Goal: Task Accomplishment & Management: Complete application form

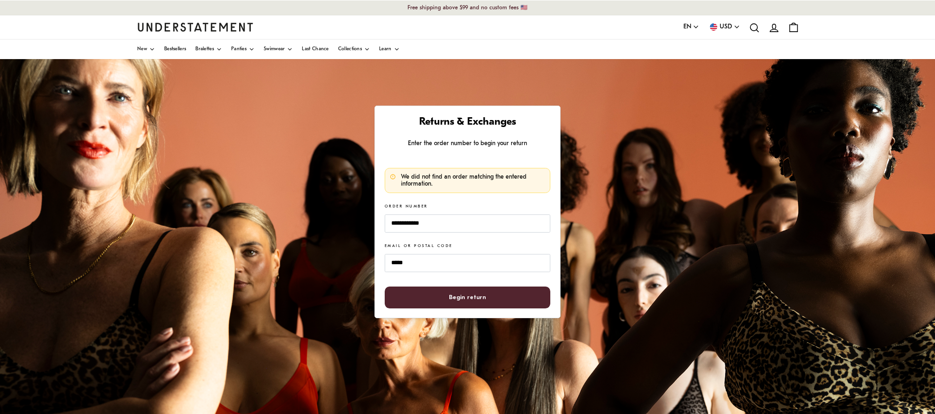
click at [479, 289] on span "Begin return" at bounding box center [467, 297] width 37 height 21
click at [432, 223] on input "**********" at bounding box center [468, 223] width 166 height 18
drag, startPoint x: 471, startPoint y: 223, endPoint x: 333, endPoint y: 220, distance: 137.2
click at [333, 220] on div "**********" at bounding box center [467, 291] width 935 height 465
paste input
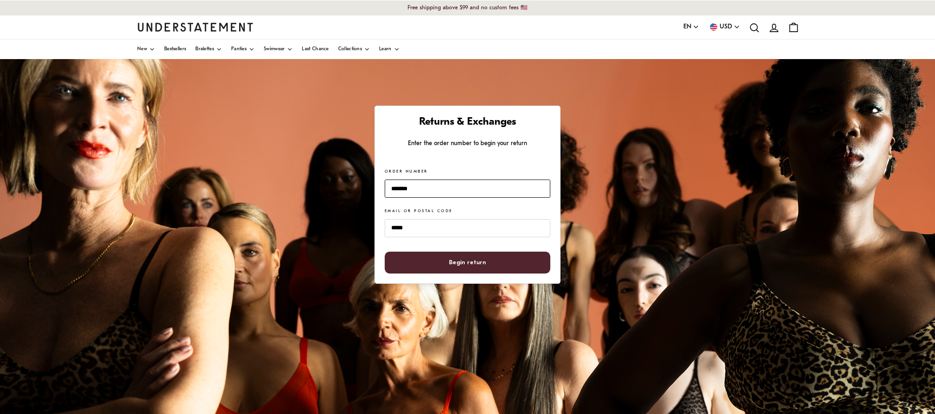
type input "*******"
click at [494, 255] on span "Begin return" at bounding box center [468, 262] width 146 height 21
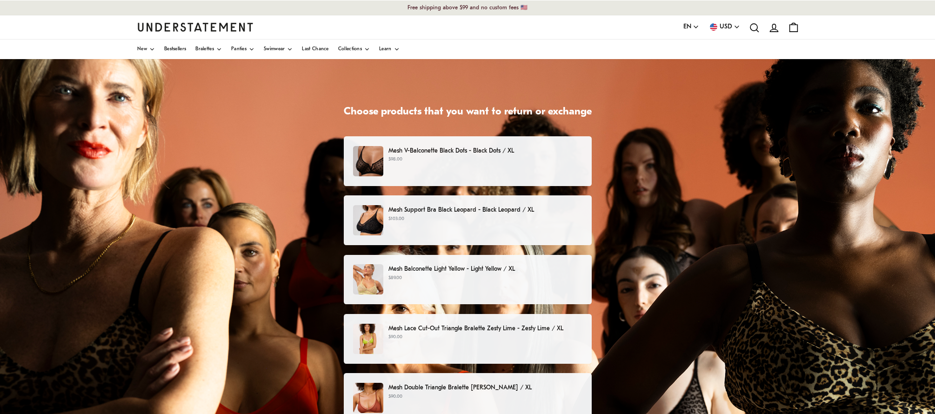
scroll to position [51, 0]
click at [405, 213] on p "Mesh Support Bra Black Leopard - Black Leopard / XL" at bounding box center [484, 211] width 193 height 10
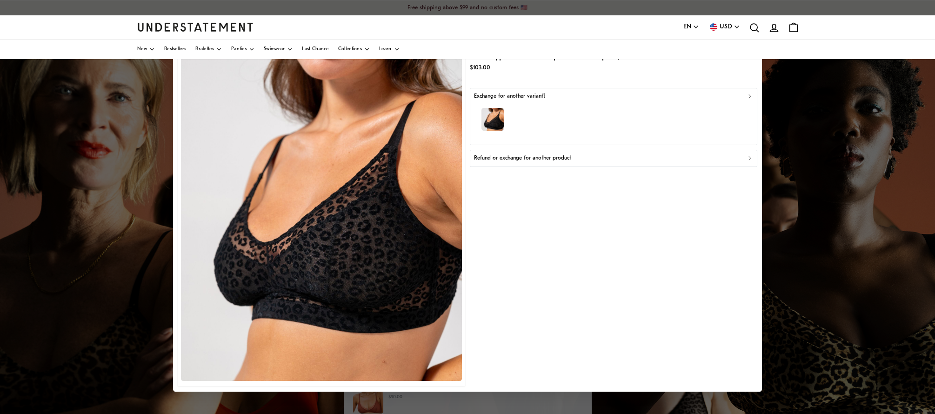
click at [532, 159] on p "Refund or exchange for another product" at bounding box center [522, 158] width 97 height 9
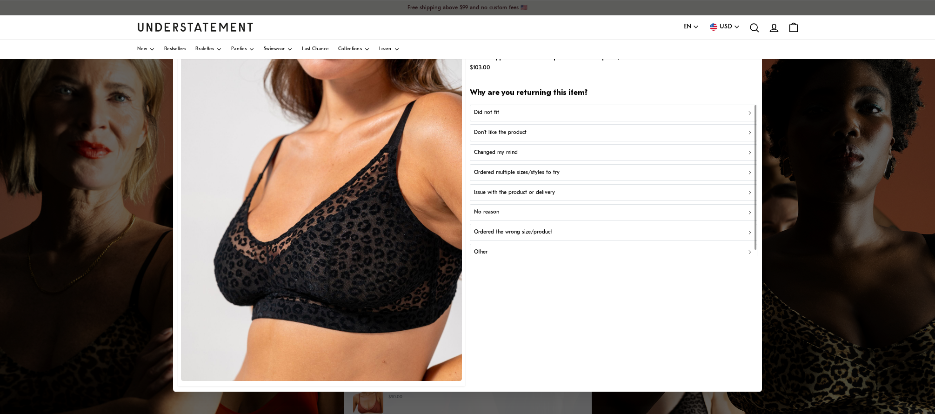
click at [508, 131] on p "Don't like the product" at bounding box center [500, 132] width 53 height 9
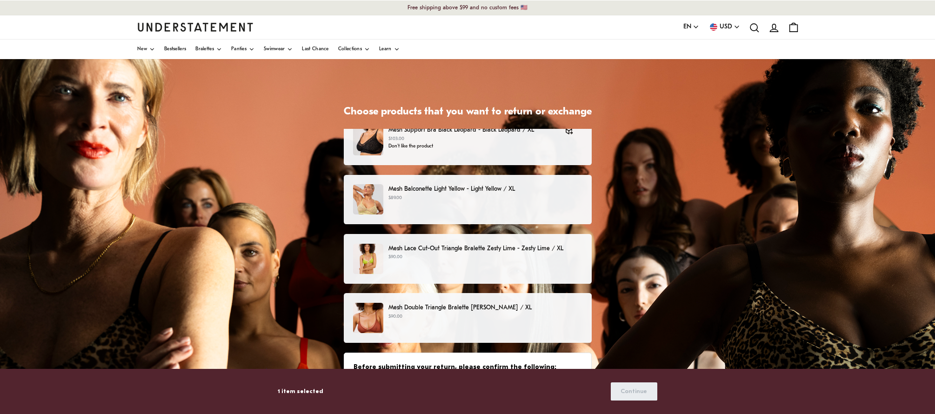
scroll to position [133, 0]
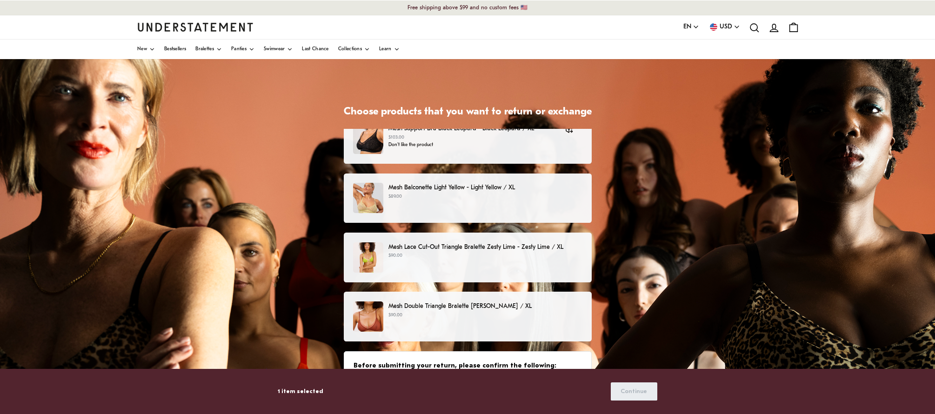
click at [468, 247] on p "Mesh Lace Cut-Out Triangle Bralette Zesty Lime - Zesty Lime / XL" at bounding box center [484, 247] width 193 height 10
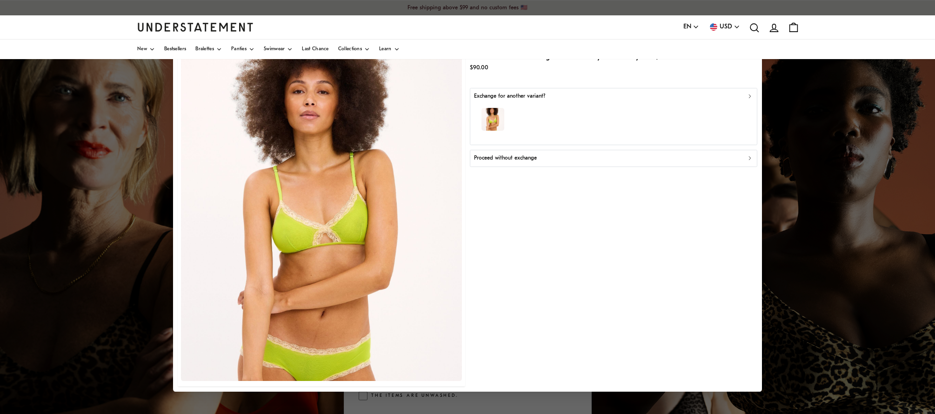
click at [567, 72] on p "$90.00" at bounding box center [570, 67] width 200 height 10
click at [567, 299] on div "Mesh Lace Cut-Out Triangle Bralette Zesty Lime - Zesty Lime / XL $90.00 Exchang…" at bounding box center [613, 206] width 287 height 359
click at [588, 286] on div "Mesh Lace Cut-Out Triangle Bralette Zesty Lime - Zesty Lime / XL $90.00 Exchang…" at bounding box center [613, 206] width 287 height 359
click at [823, 258] on div at bounding box center [467, 207] width 935 height 414
click at [485, 84] on div "Mesh Lace Cut-Out Triangle Bralette Zesty Lime - Zesty Lime / XL $90.00 Exchang…" at bounding box center [613, 206] width 287 height 359
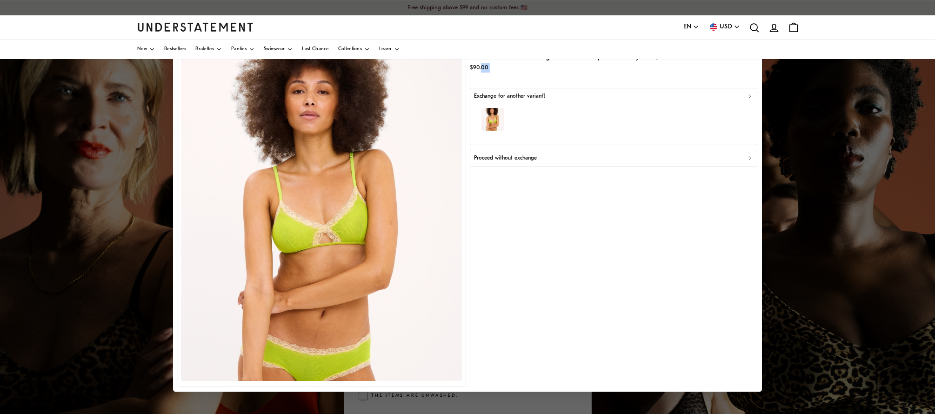
drag, startPoint x: 507, startPoint y: 76, endPoint x: 480, endPoint y: 70, distance: 27.6
click at [480, 70] on div "Mesh Lace Cut-Out Triangle Bralette Zesty Lime - Zesty Lime / XL $90.00 Exchang…" at bounding box center [613, 206] width 287 height 359
click at [522, 181] on div "Mesh Lace Cut-Out Triangle Bralette Zesty Lime - Zesty Lime / XL $90.00 Exchang…" at bounding box center [613, 206] width 287 height 359
click at [519, 159] on p "Proceed without exchange" at bounding box center [505, 158] width 63 height 9
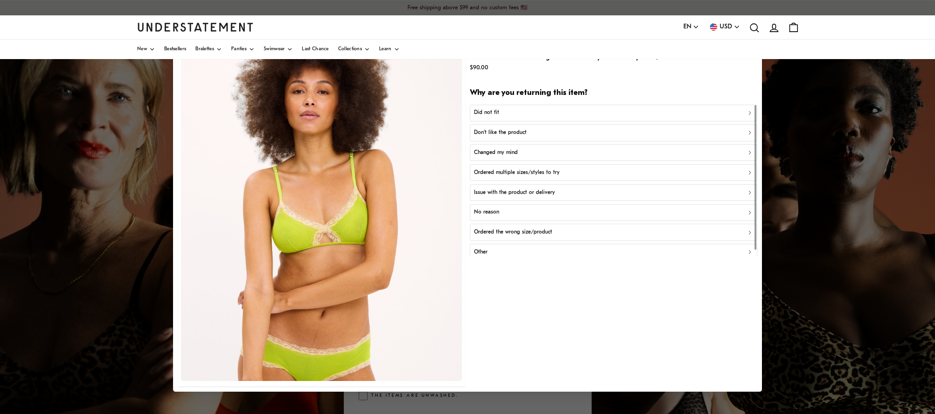
click at [504, 150] on p "Changed my mind" at bounding box center [496, 152] width 44 height 9
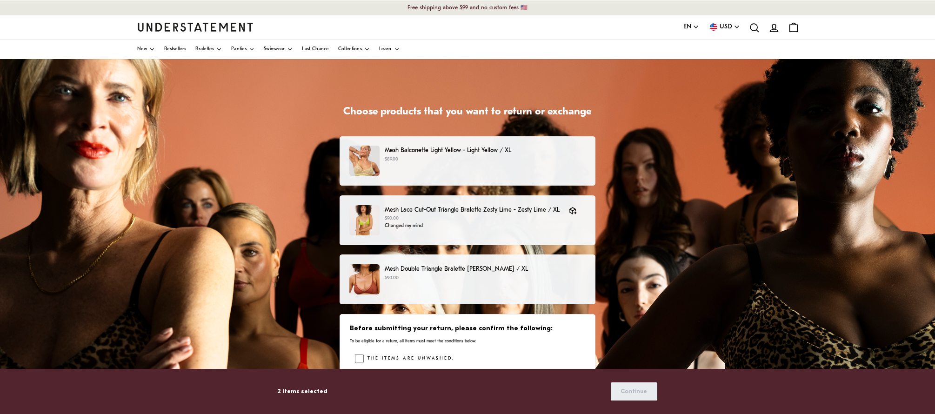
scroll to position [170, 0]
click at [633, 350] on div "Choose products that you want to return or exchange Mesh Triangle Bralette Crea…" at bounding box center [467, 291] width 935 height 465
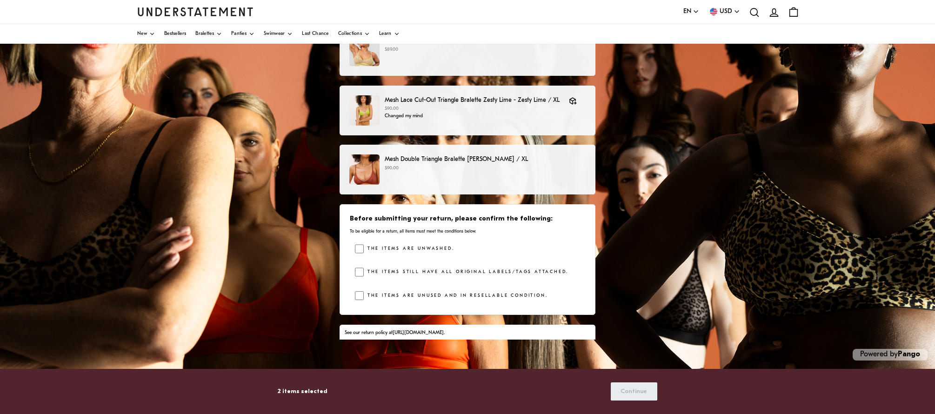
scroll to position [110, 0]
click at [357, 271] on div at bounding box center [359, 271] width 9 height 9
click at [621, 385] on button "Continue" at bounding box center [634, 391] width 47 height 18
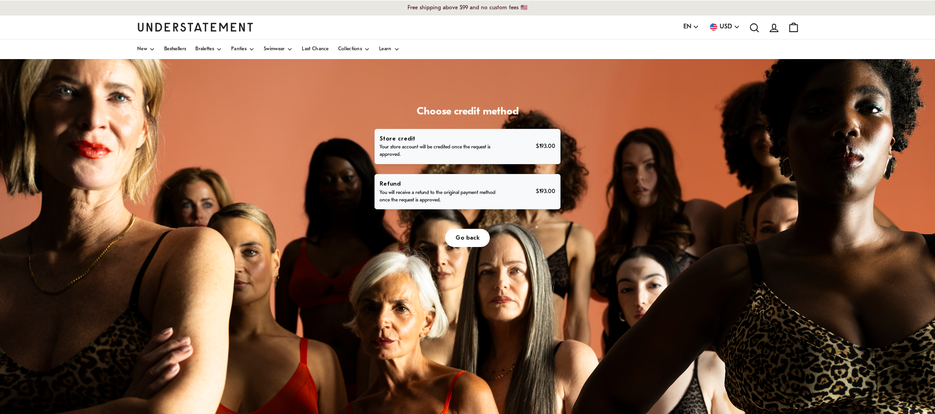
click at [497, 204] on p "You will receive a refund to the original payment method once the request is ap…" at bounding box center [438, 196] width 117 height 15
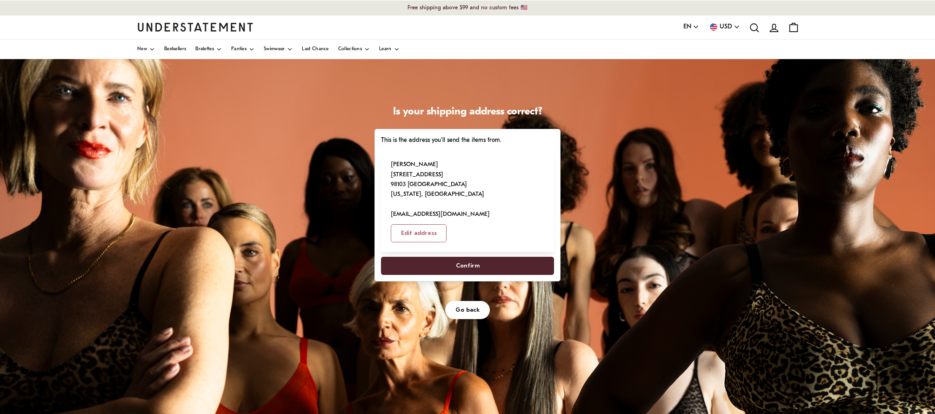
click at [480, 274] on span "Confirm" at bounding box center [468, 265] width 24 height 17
select select "**"
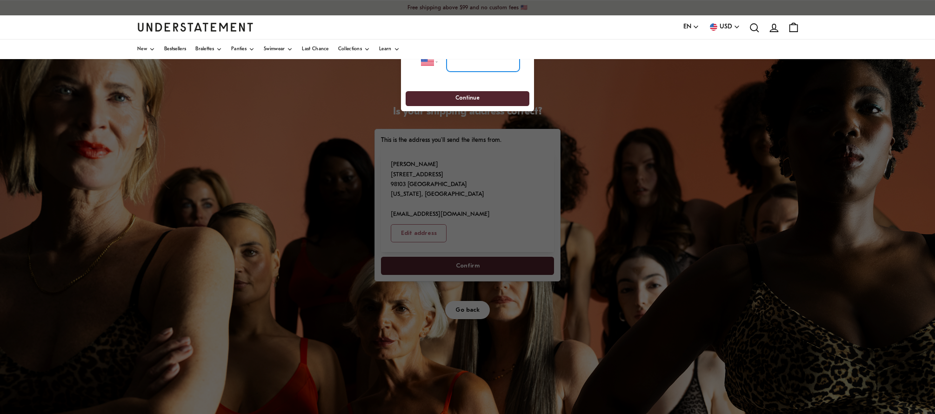
click at [467, 60] on input "tel" at bounding box center [482, 61] width 73 height 20
type input "**********"
click at [452, 98] on span "Continue" at bounding box center [467, 98] width 107 height 14
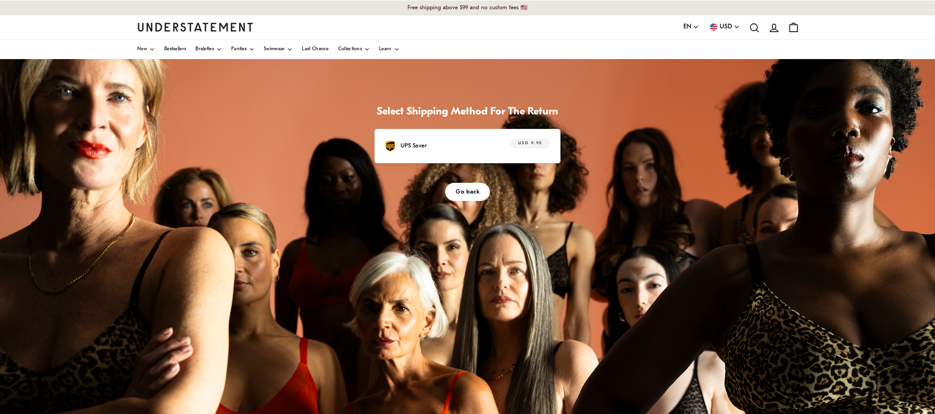
click at [427, 151] on p "UPS Saver" at bounding box center [413, 146] width 27 height 10
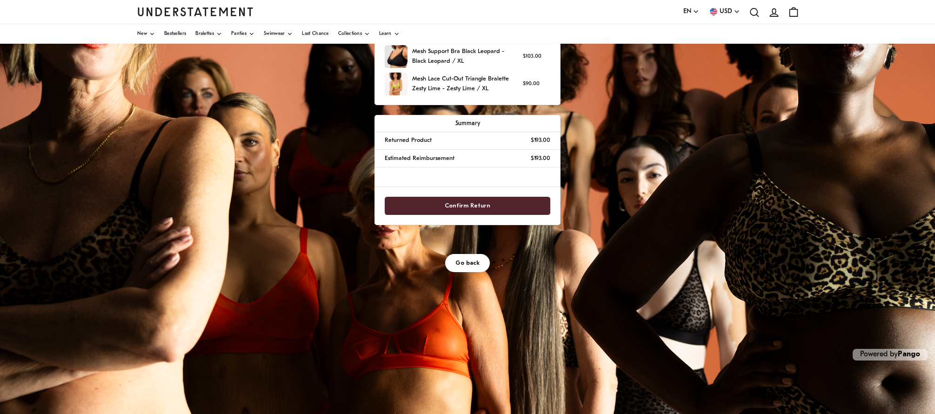
scroll to position [110, 0]
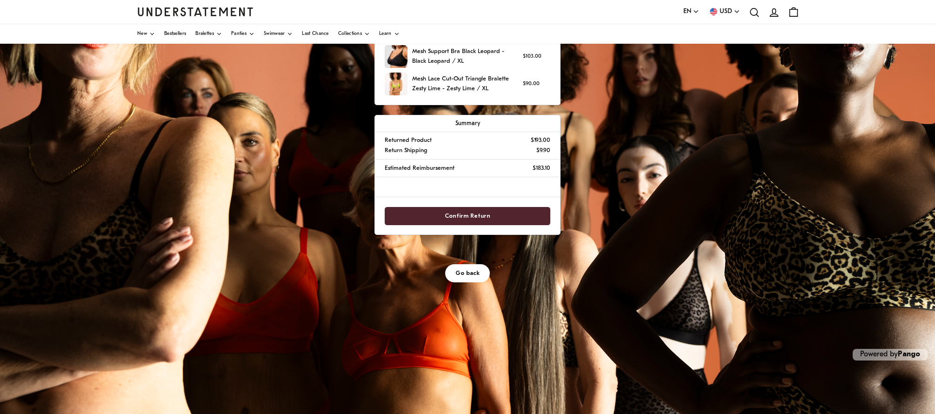
click at [490, 225] on span "Confirm Return" at bounding box center [468, 215] width 46 height 17
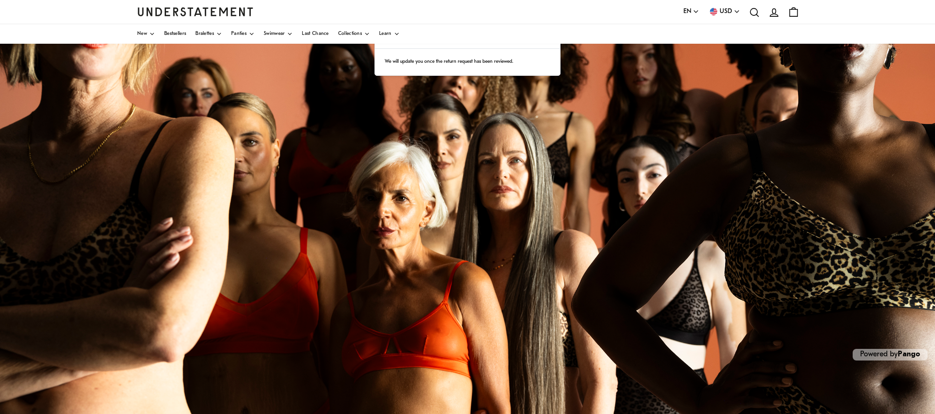
scroll to position [110, 0]
